Goal: Download file/media

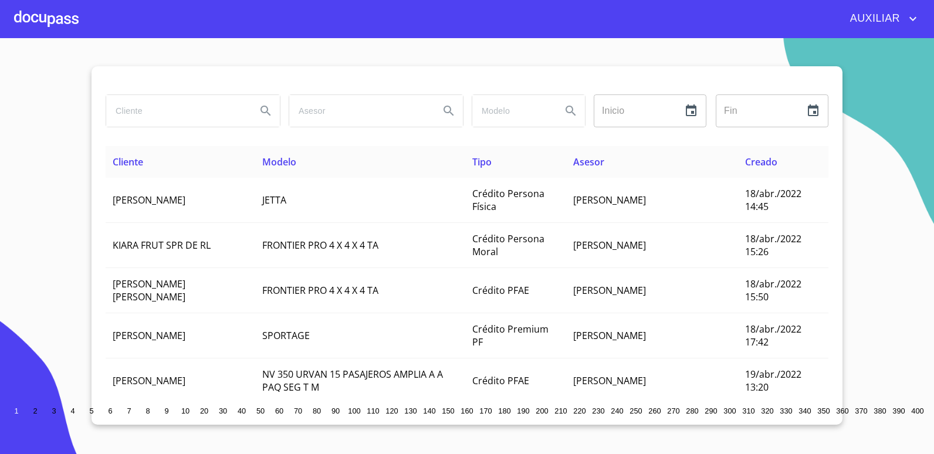
click at [152, 106] on input "search" at bounding box center [176, 111] width 141 height 32
type input "INDUSTRIA QUIMICA"
click at [201, 105] on input "INDUSTRIA QUIMICA" at bounding box center [176, 111] width 141 height 32
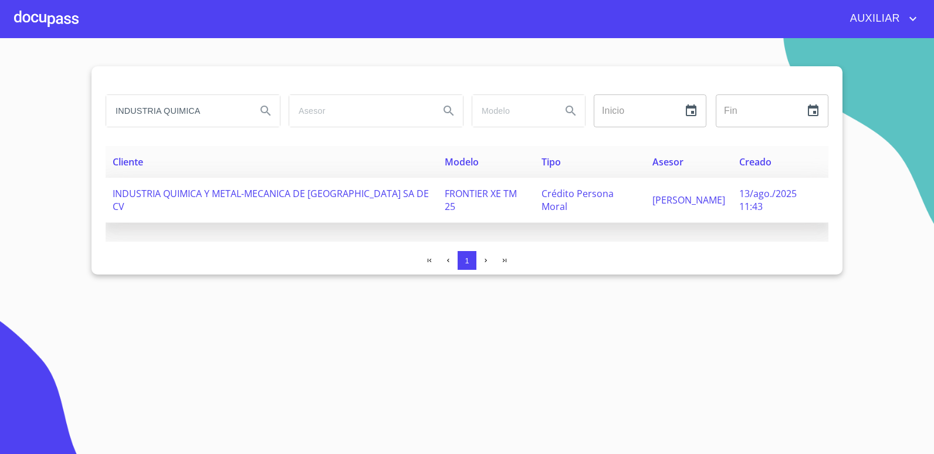
click at [224, 208] on td "INDUSTRIA QUIMICA Y METAL-MECANICA DE [GEOGRAPHIC_DATA] SA DE CV" at bounding box center [272, 200] width 332 height 45
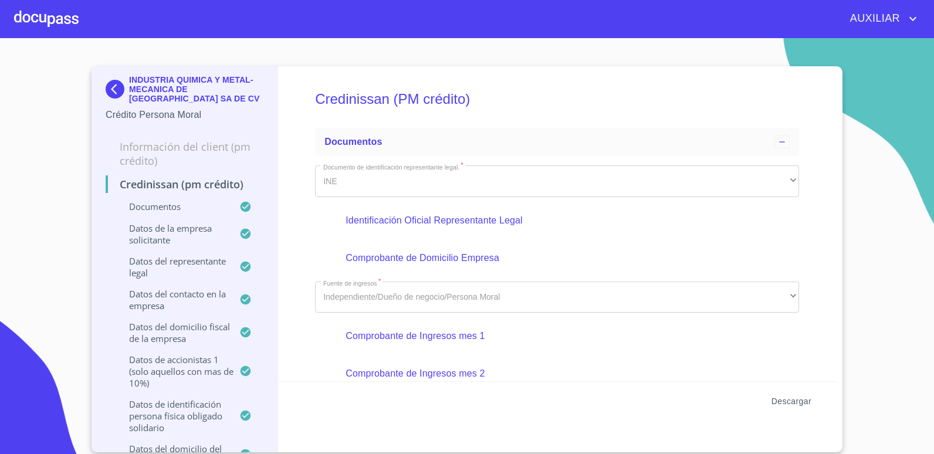
click at [789, 398] on span "Descargar" at bounding box center [792, 401] width 40 height 15
